Goal: Task Accomplishment & Management: Use online tool/utility

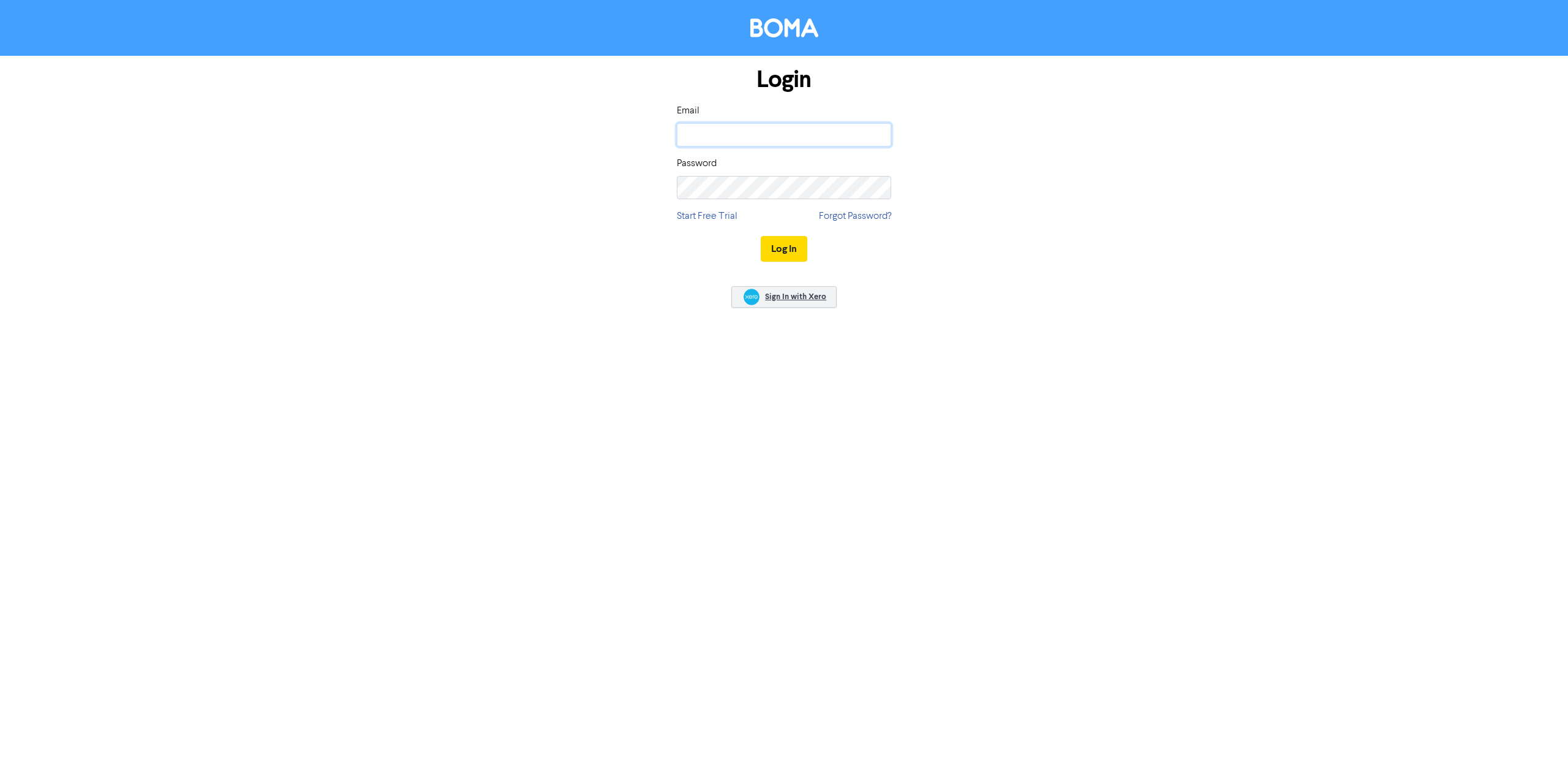
type input "[EMAIL_ADDRESS][DOMAIN_NAME]"
click at [762, 288] on link "Sign In with Xero" at bounding box center [784, 297] width 105 height 21
type input "[EMAIL_ADDRESS][DOMAIN_NAME]"
click at [793, 240] on button "Log In" at bounding box center [784, 249] width 46 height 26
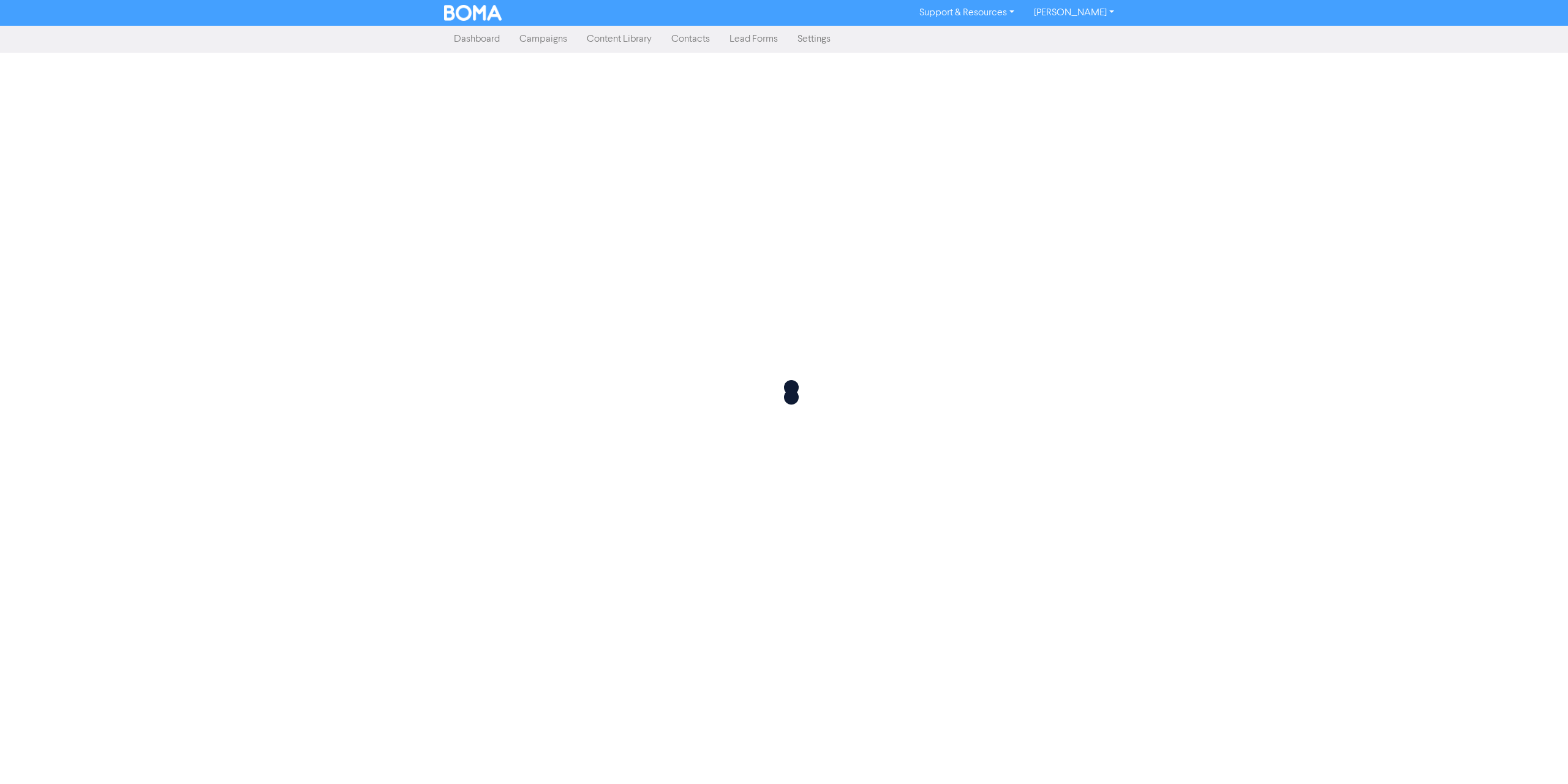
click at [534, 41] on link "Campaigns" at bounding box center [543, 39] width 67 height 24
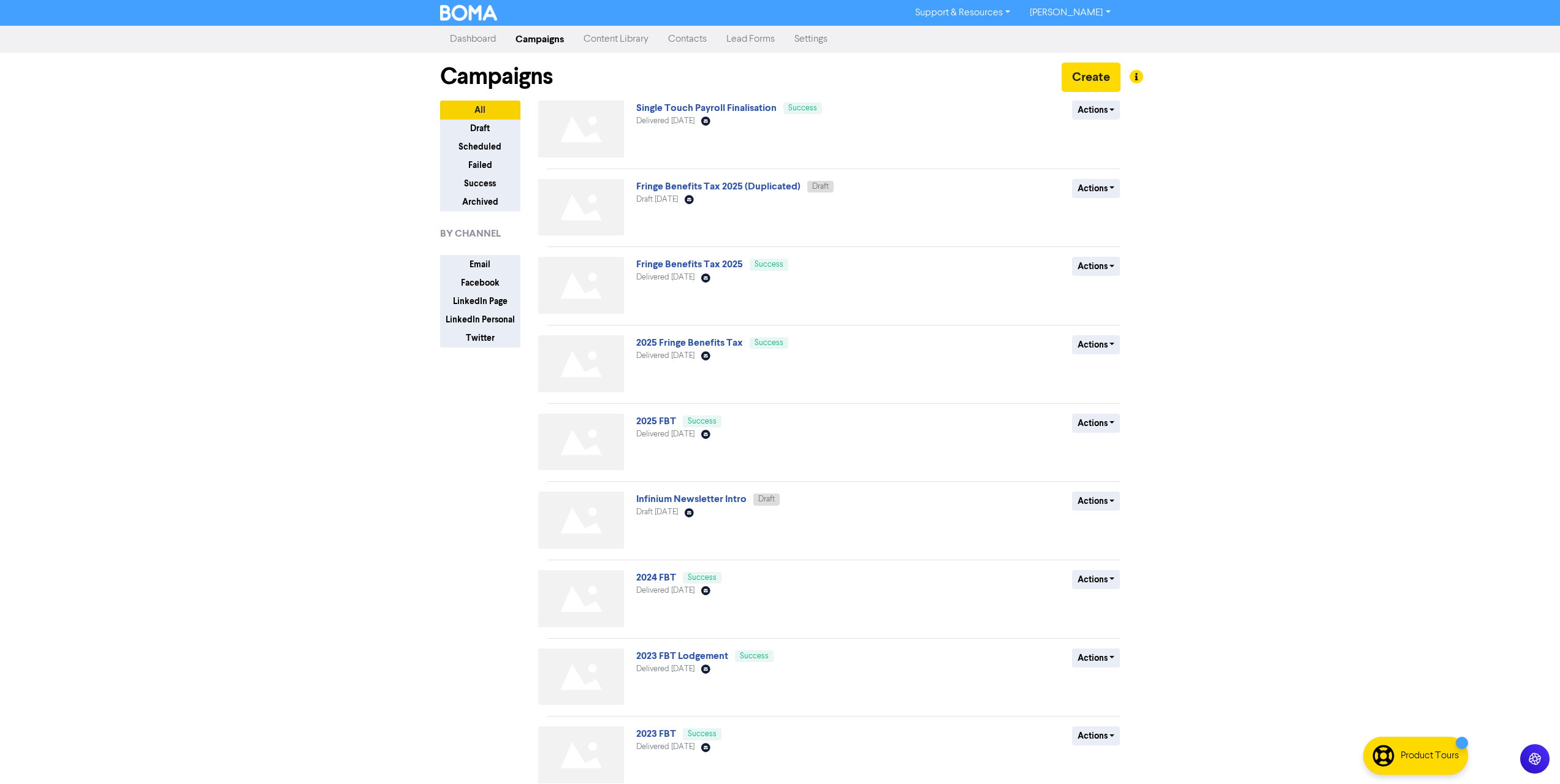
click at [1122, 107] on div "Actions Duplicate Archive" at bounding box center [1030, 131] width 197 height 62
click at [1112, 111] on button "Actions" at bounding box center [1097, 110] width 49 height 19
click at [1110, 133] on button "Duplicate" at bounding box center [1120, 136] width 97 height 19
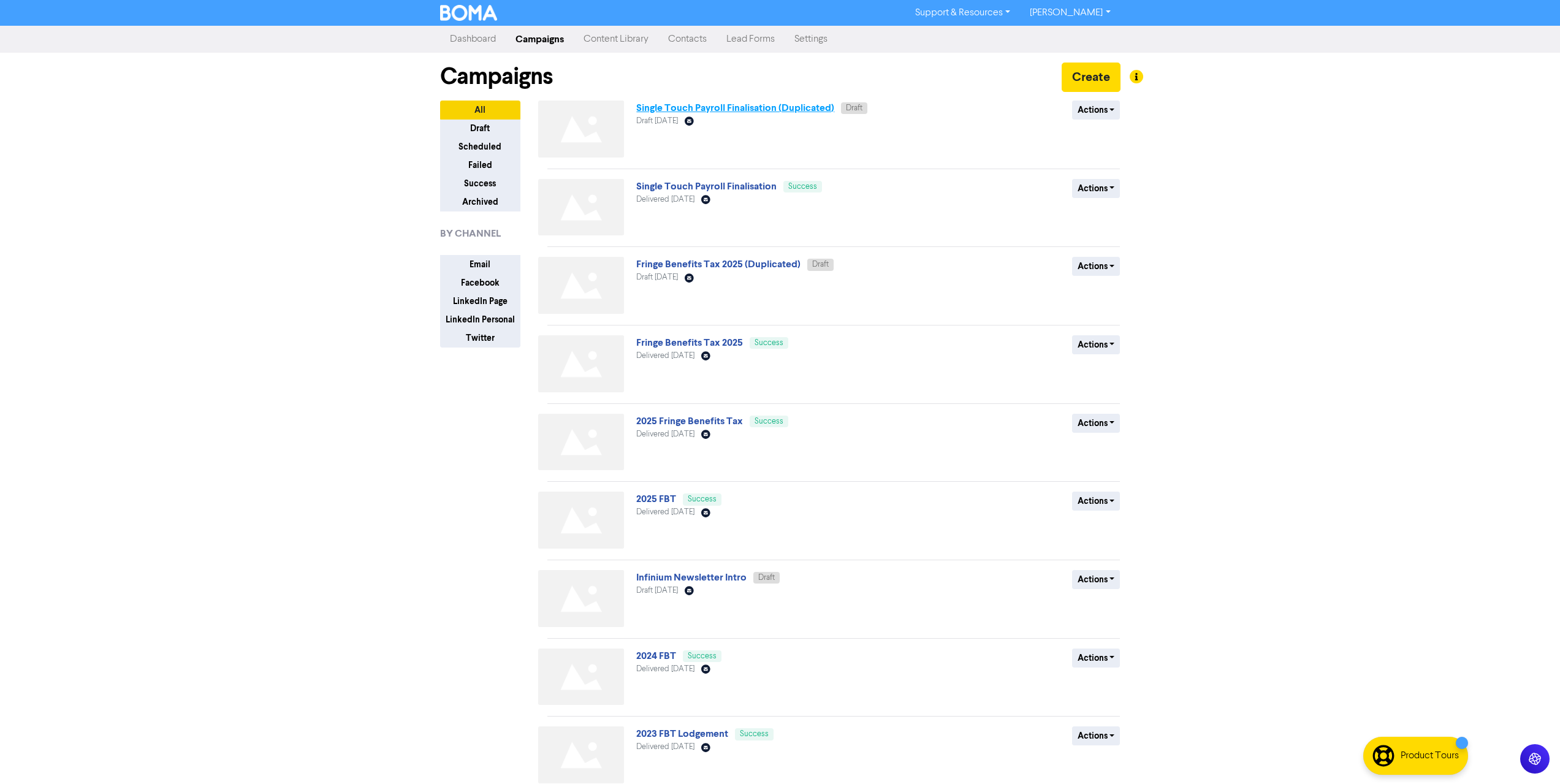
click at [809, 108] on link "Single Touch Payroll Finalisation (Duplicated)" at bounding box center [735, 107] width 198 height 12
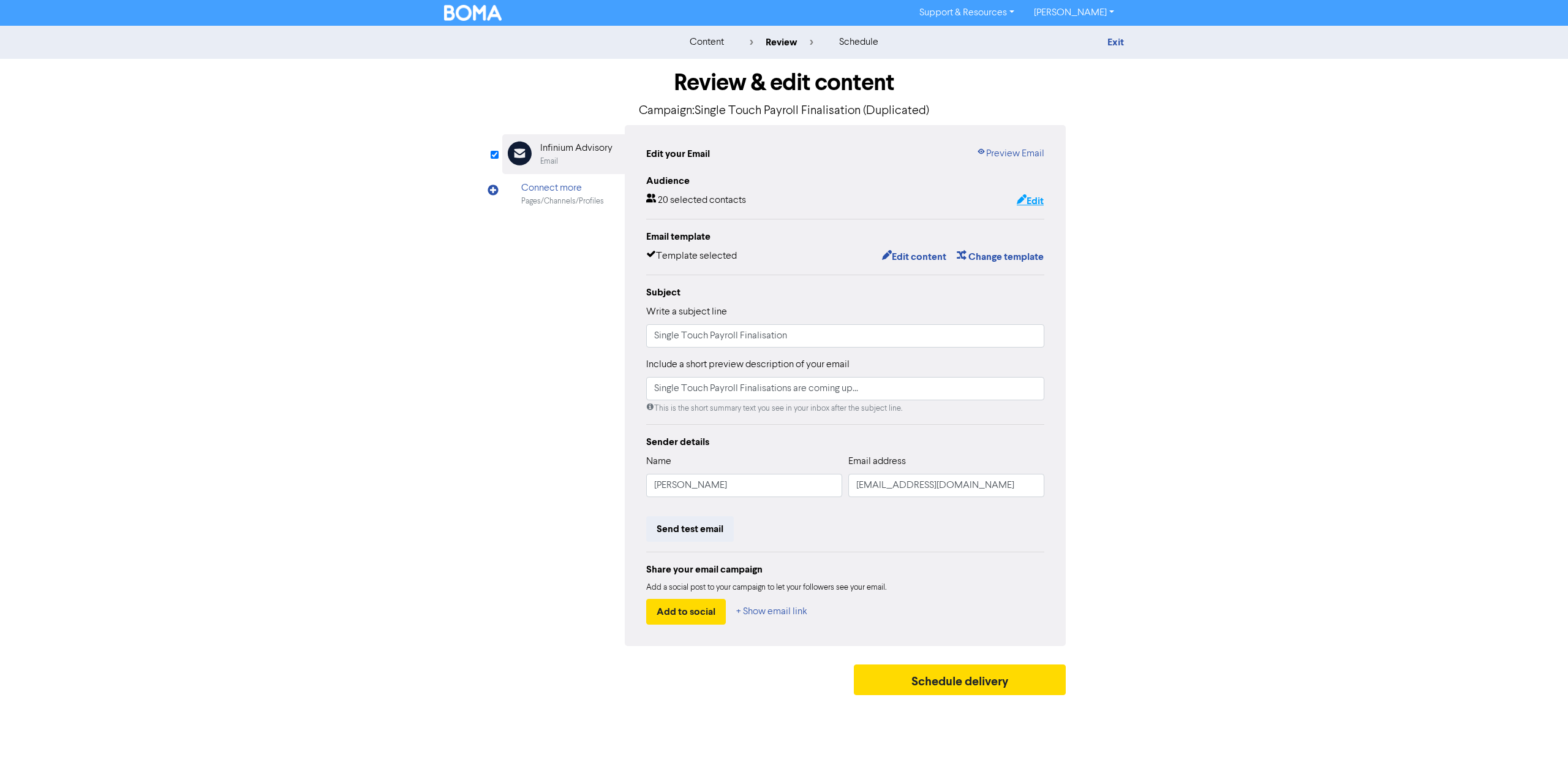
click at [1024, 201] on button "Edit" at bounding box center [1030, 201] width 28 height 16
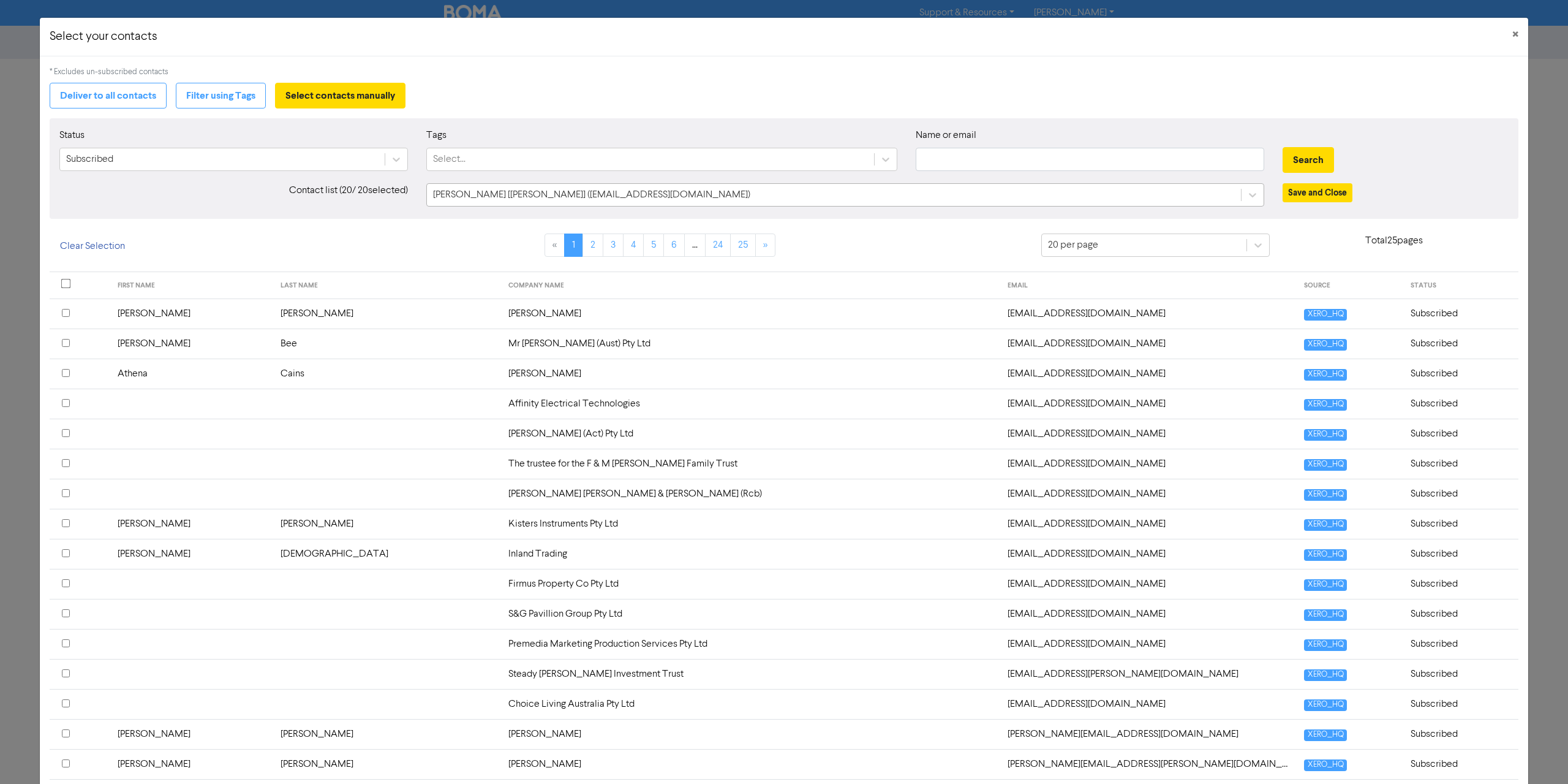
click at [1229, 192] on div "William Shoemark [Shoemark, William] (will@hydrocon.info)" at bounding box center [833, 195] width 814 height 22
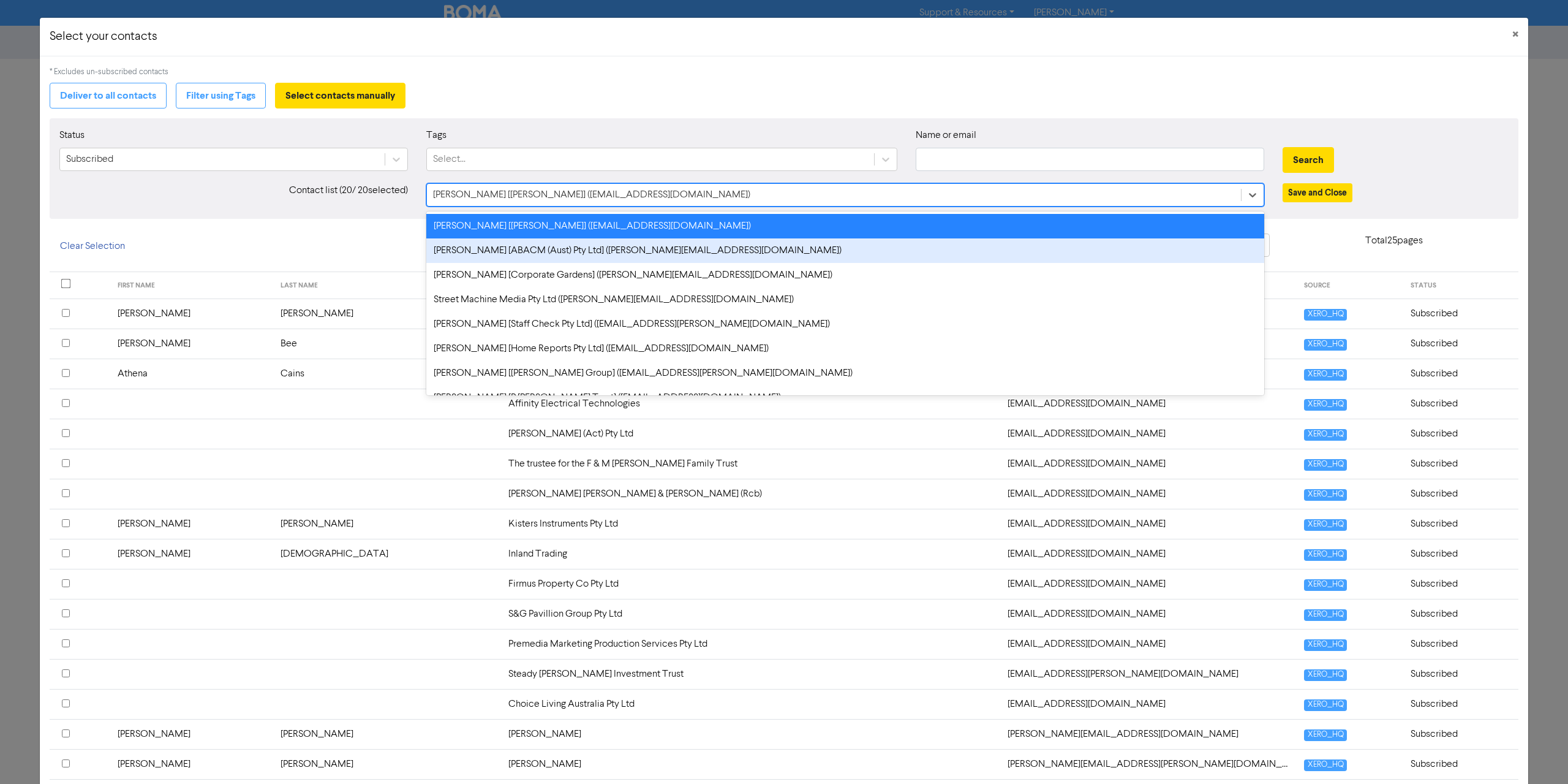
click at [573, 84] on div "Deliver to all contacts Filter using Tags Select contacts manually" at bounding box center [784, 96] width 1469 height 26
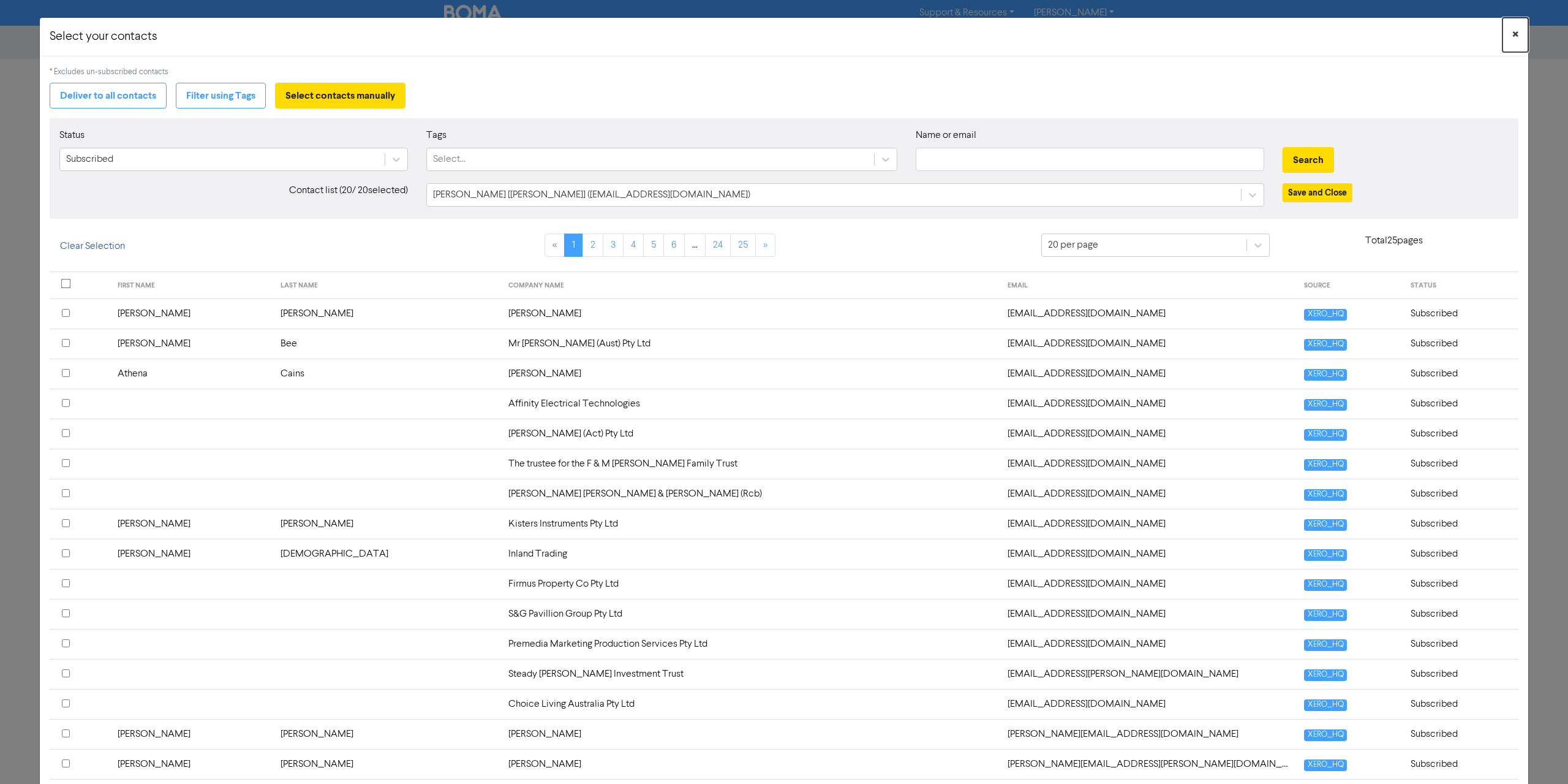
click at [1510, 35] on button "×" at bounding box center [1515, 35] width 26 height 34
